Goal: Navigation & Orientation: Find specific page/section

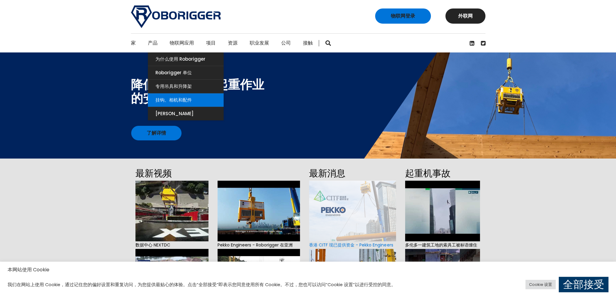
click at [179, 95] on link "挂钩、相机和配件" at bounding box center [186, 99] width 76 height 13
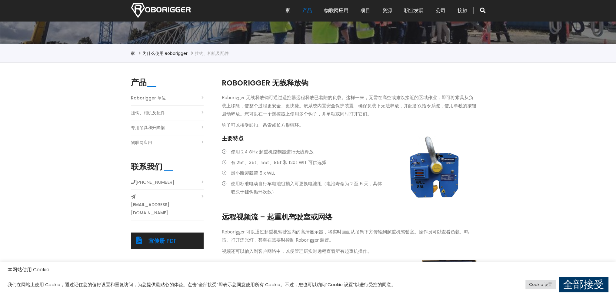
scroll to position [121, 0]
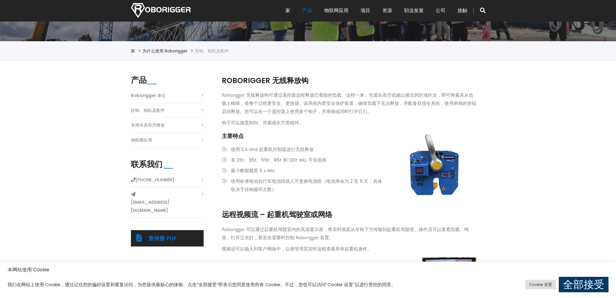
click at [180, 111] on li "挂钩、相机及配件" at bounding box center [167, 112] width 73 height 12
click at [202, 111] on li "挂钩、相机及配件" at bounding box center [167, 112] width 73 height 12
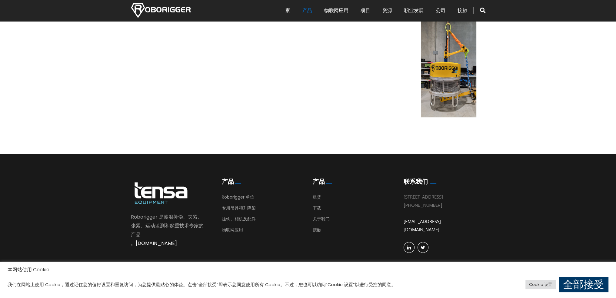
scroll to position [450, 0]
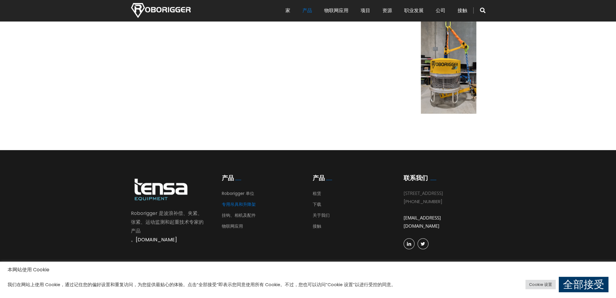
click at [242, 205] on font "专用吊具和升降架" at bounding box center [239, 204] width 34 height 6
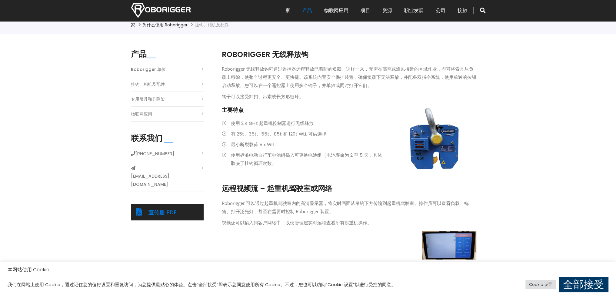
scroll to position [147, 0]
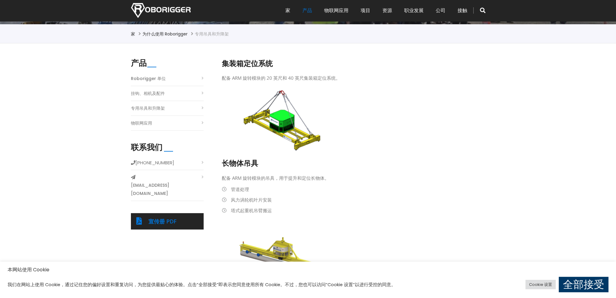
scroll to position [121, 0]
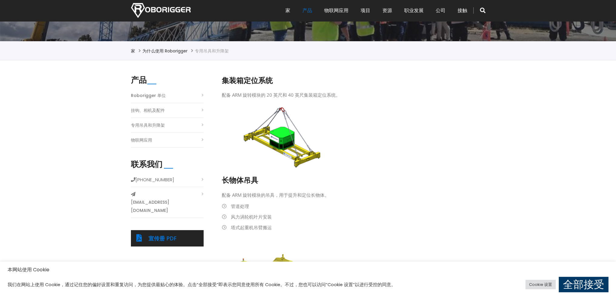
click at [143, 110] on font "挂钩、相机及配件" at bounding box center [148, 110] width 34 height 6
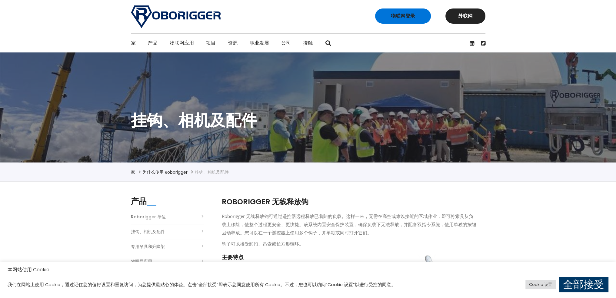
click at [187, 44] on font "物联网应用" at bounding box center [182, 42] width 24 height 7
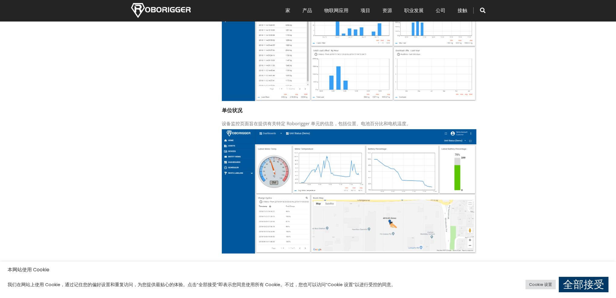
scroll to position [685, 0]
